Goal: Communication & Community: Ask a question

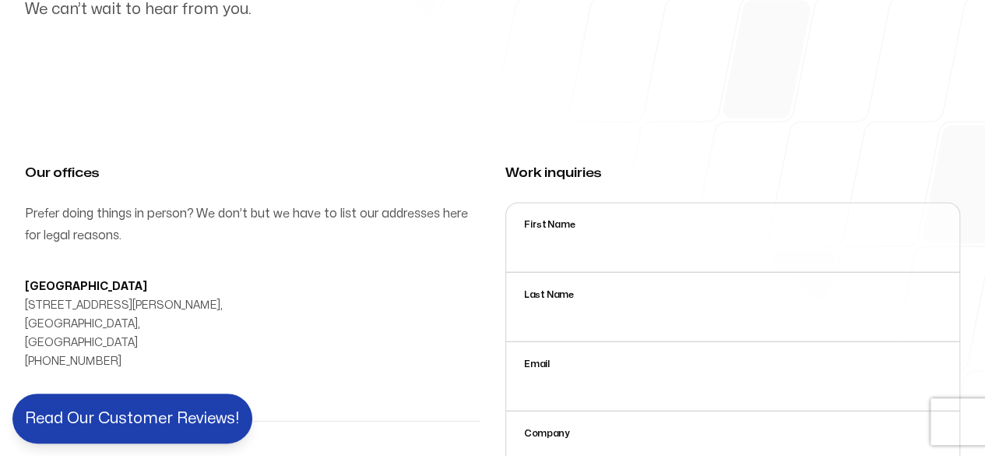
scroll to position [311, 0]
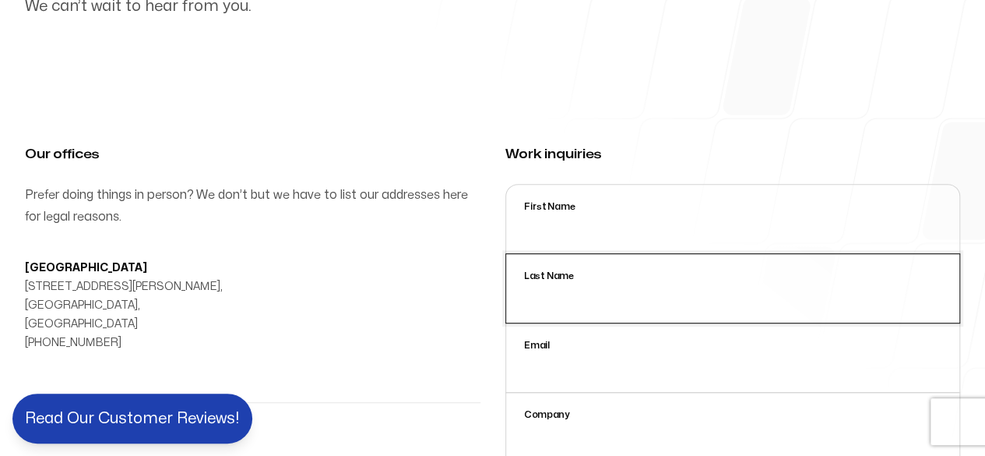
drag, startPoint x: 561, startPoint y: 292, endPoint x: 578, endPoint y: 301, distance: 19.2
click at [563, 292] on input "Last Name" at bounding box center [733, 288] width 456 height 70
type input "[PERSON_NAME]"
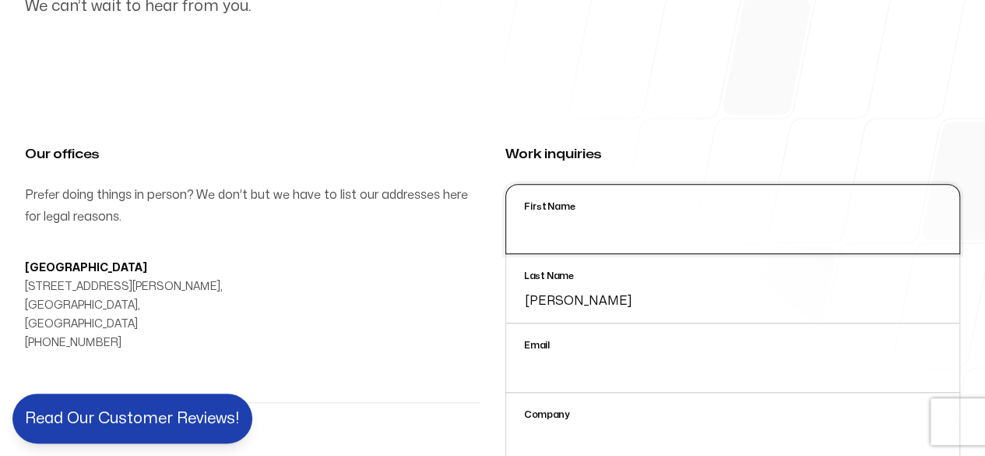
type input "[PERSON_NAME]"
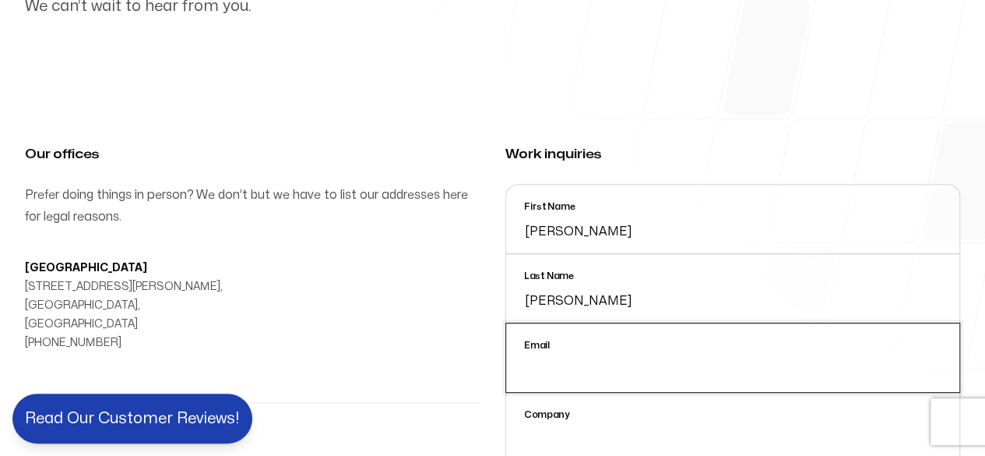
type input "[PERSON_NAME][EMAIL_ADDRESS][DOMAIN_NAME]"
type input "VAs4HIRE"
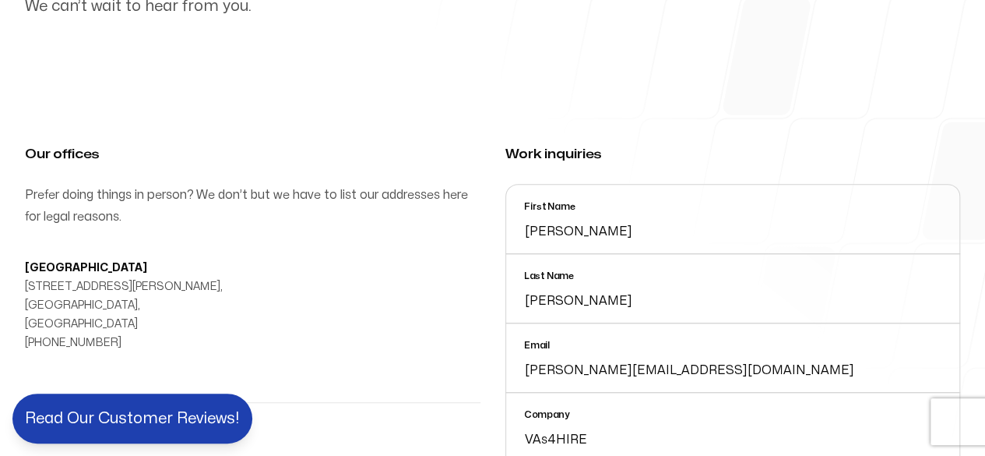
type input "16197049399"
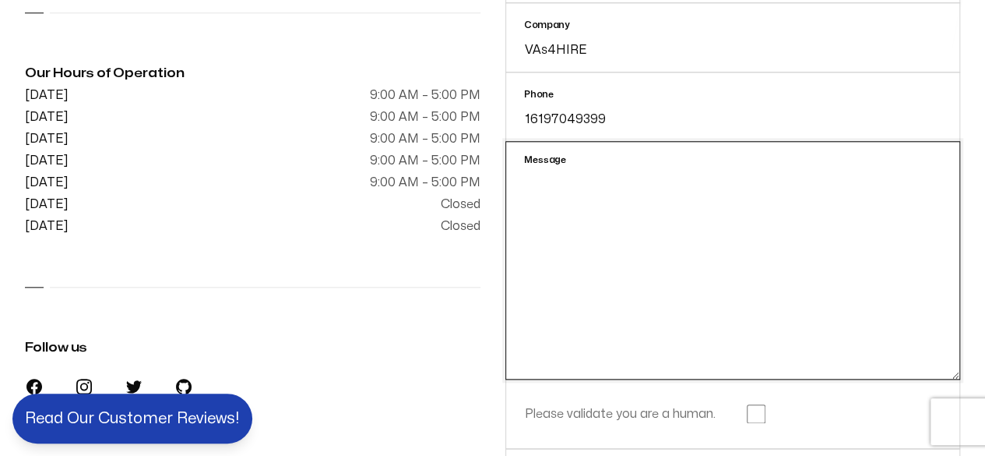
click at [632, 259] on textarea "Message" at bounding box center [733, 260] width 456 height 238
paste textarea "Hello, I'm reaching out because I believe we can provide significant value to y…"
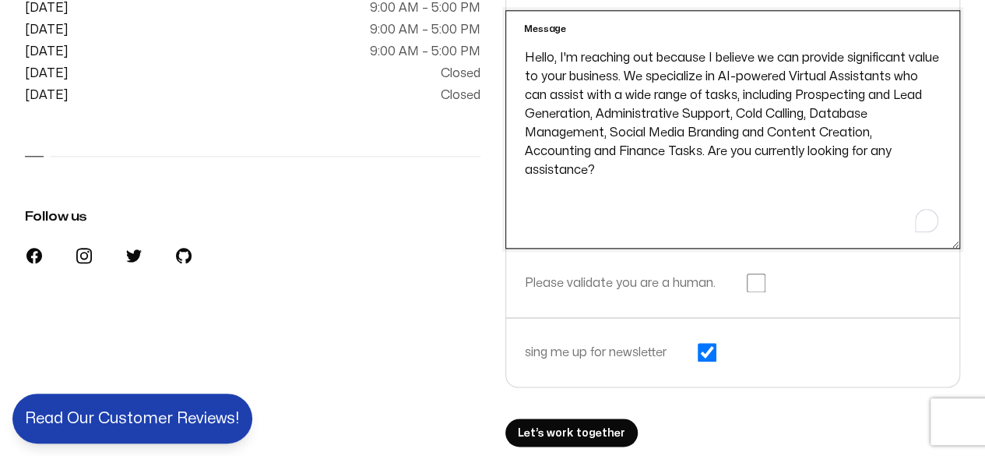
scroll to position [934, 0]
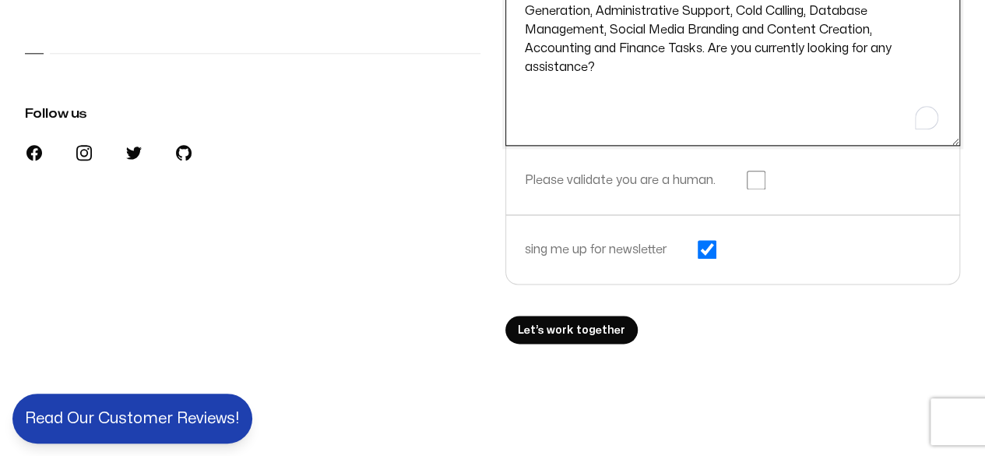
type textarea "Hello, I'm reaching out because I believe we can provide significant value to y…"
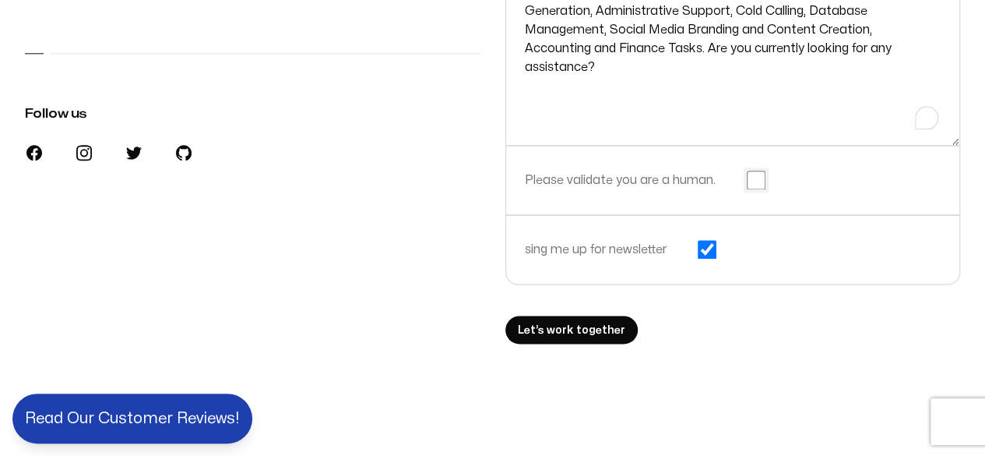
click at [755, 178] on input "checkbox" at bounding box center [756, 180] width 19 height 19
checkbox input "true"
click at [567, 325] on span "Let’s work together" at bounding box center [571, 330] width 107 height 19
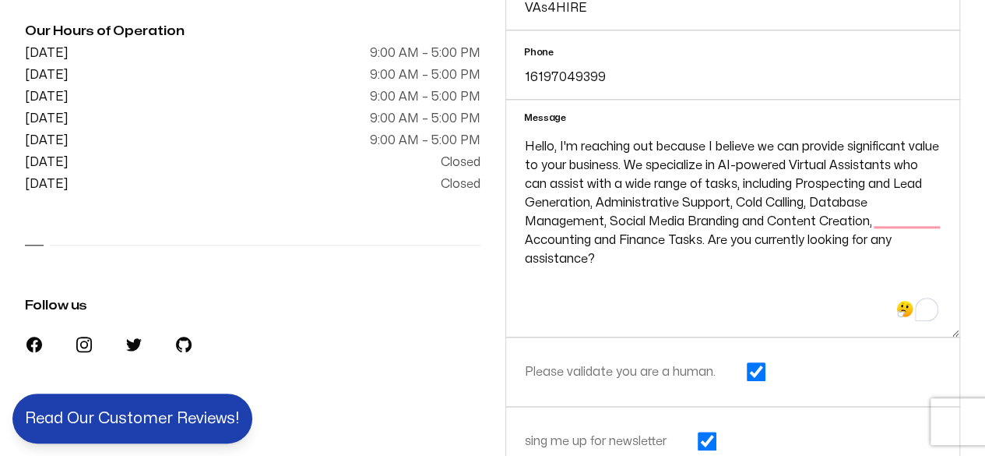
scroll to position [779, 0]
